Goal: Information Seeking & Learning: Learn about a topic

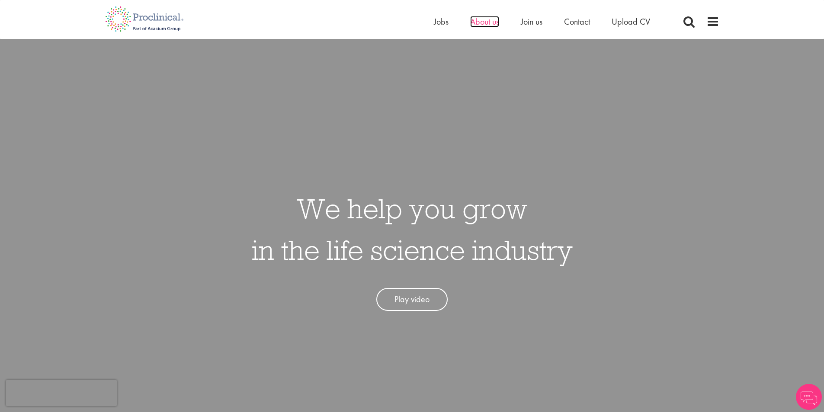
click at [488, 17] on span "About us" at bounding box center [484, 21] width 29 height 11
